Goal: Use online tool/utility: Utilize a website feature to perform a specific function

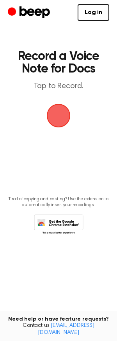
click at [52, 119] on span "button" at bounding box center [59, 116] width 22 height 22
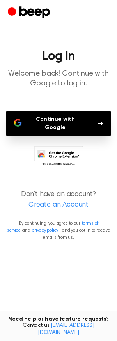
click at [56, 114] on button "Continue with Google" at bounding box center [58, 123] width 105 height 26
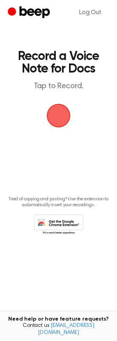
click at [65, 112] on span "button" at bounding box center [59, 116] width 22 height 22
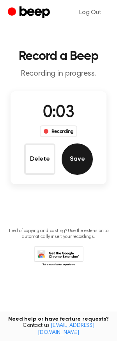
click at [82, 165] on button "Save" at bounding box center [77, 158] width 31 height 31
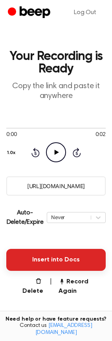
click at [42, 261] on button "Insert into Docs" at bounding box center [55, 260] width 99 height 22
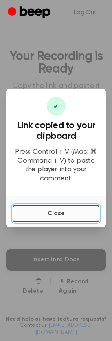
click at [61, 206] on button "Close" at bounding box center [56, 213] width 87 height 17
